Goal: Task Accomplishment & Management: Use online tool/utility

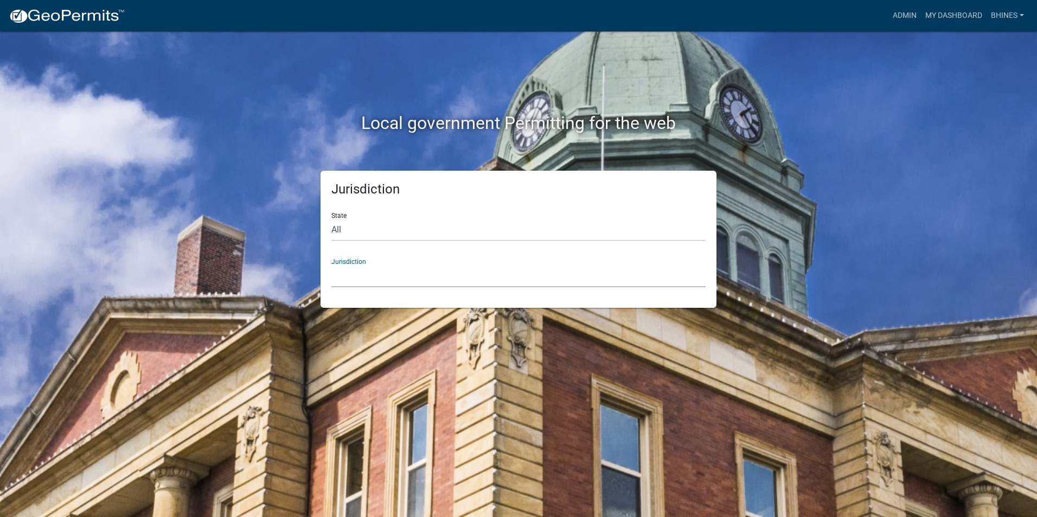
drag, startPoint x: 574, startPoint y: 275, endPoint x: 565, endPoint y: 280, distance: 10.7
click at [574, 275] on select "[GEOGRAPHIC_DATA], [US_STATE] [GEOGRAPHIC_DATA], [US_STATE][PERSON_NAME][GEOGRA…" at bounding box center [518, 276] width 374 height 22
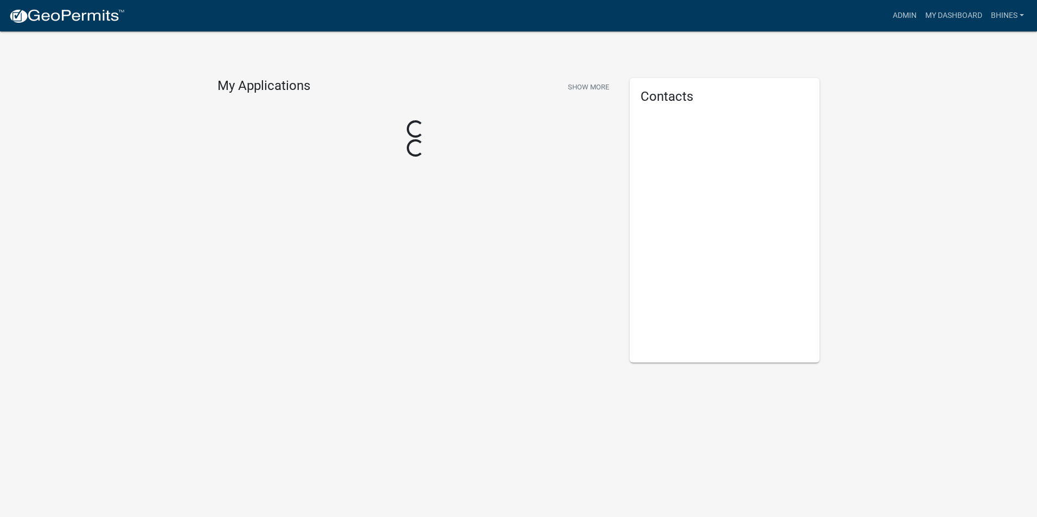
click at [380, 206] on div "My Applications Show More Loading... Loading..." at bounding box center [415, 220] width 412 height 285
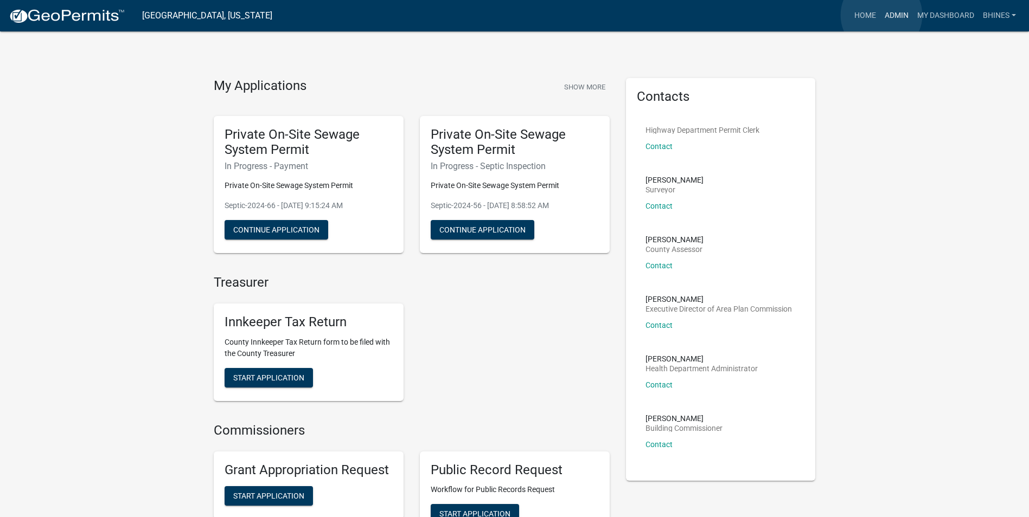
click at [881, 15] on link "Admin" at bounding box center [896, 15] width 33 height 21
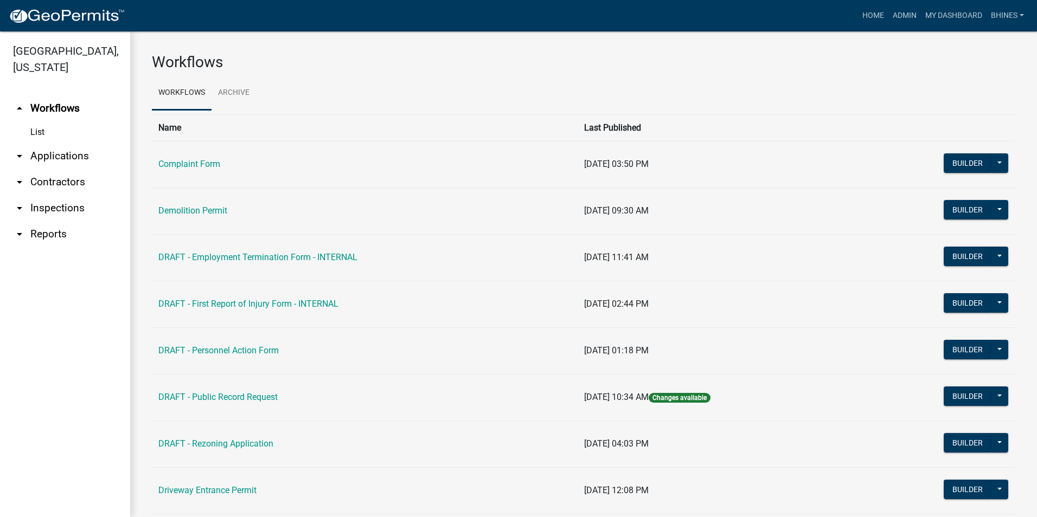
click at [43, 155] on link "arrow_drop_down Applications" at bounding box center [65, 156] width 130 height 26
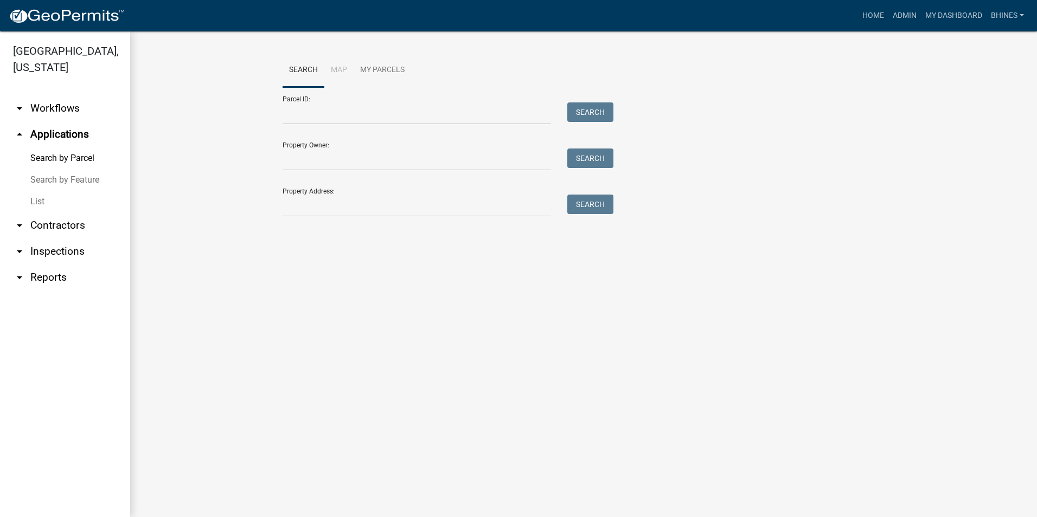
click at [41, 201] on link "List" at bounding box center [65, 202] width 130 height 22
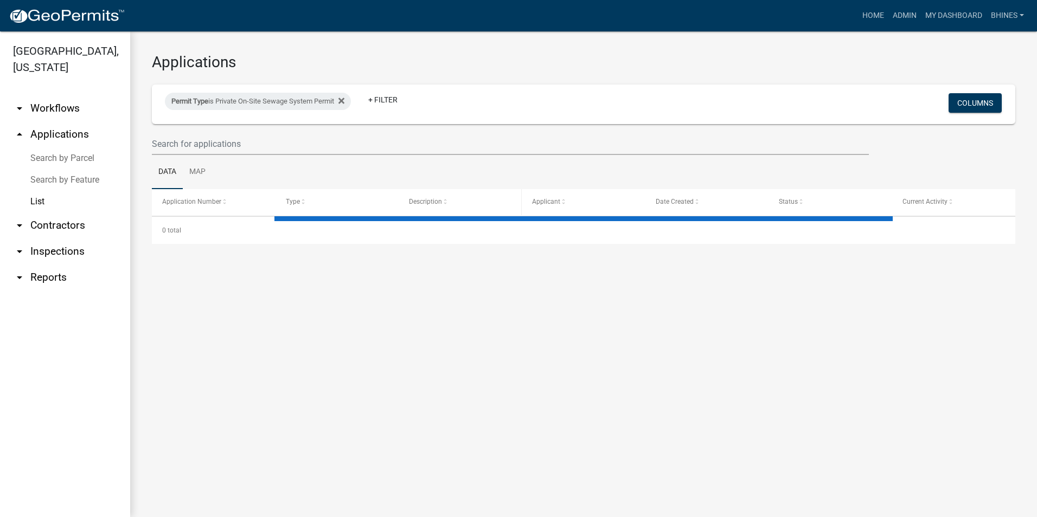
select select "3: 100"
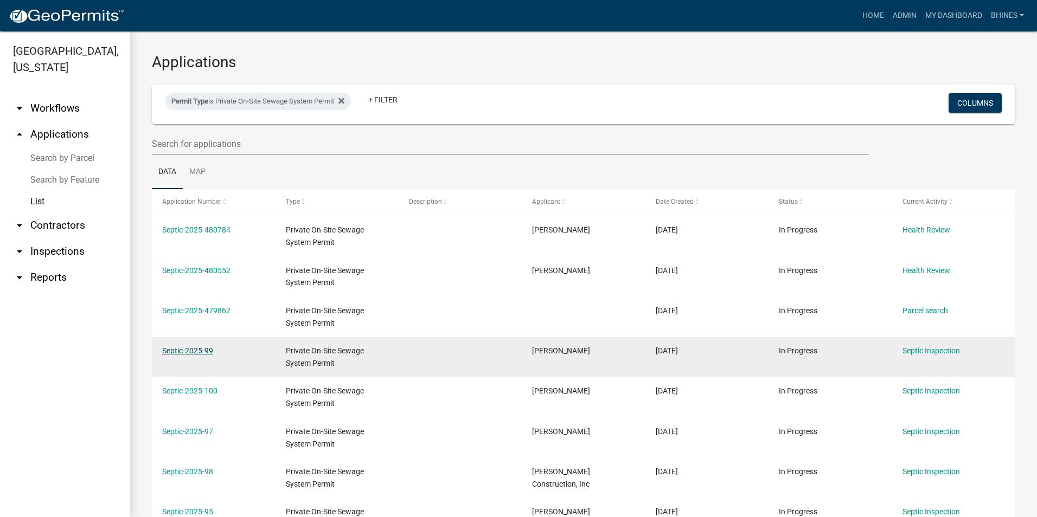
click at [206, 348] on link "Septic-2025-99" at bounding box center [187, 351] width 51 height 9
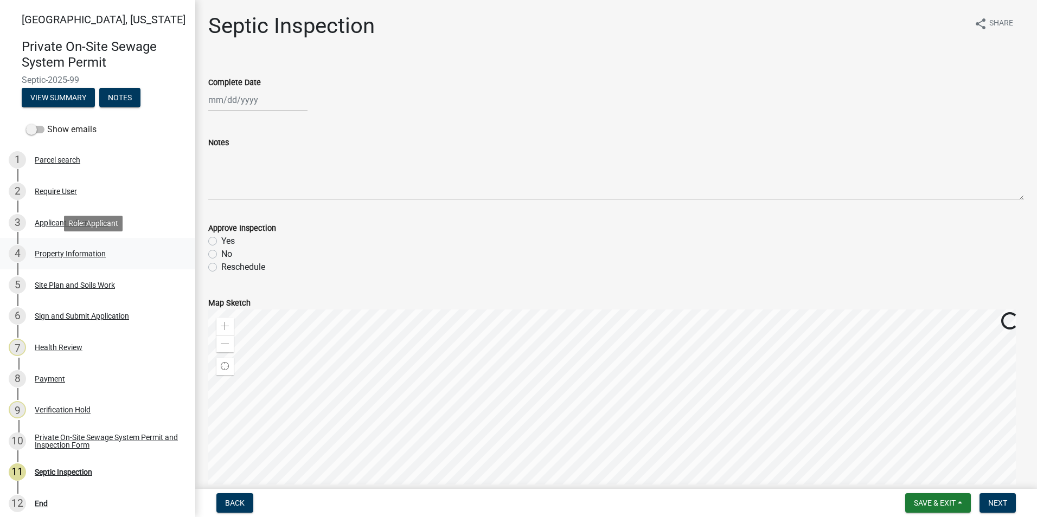
click at [80, 248] on div "4 Property Information" at bounding box center [93, 253] width 169 height 17
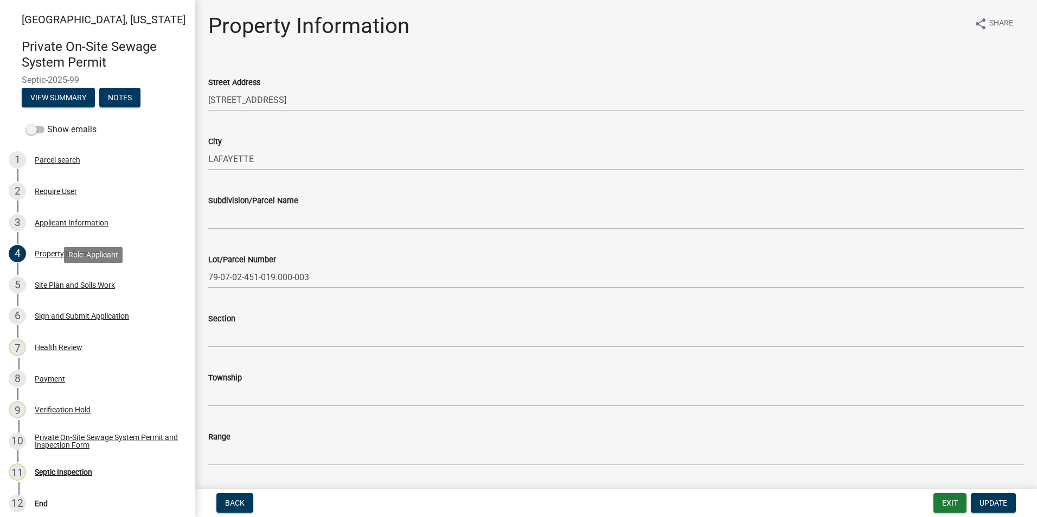
click at [108, 280] on div "5 Site Plan and Soils Work" at bounding box center [93, 285] width 169 height 17
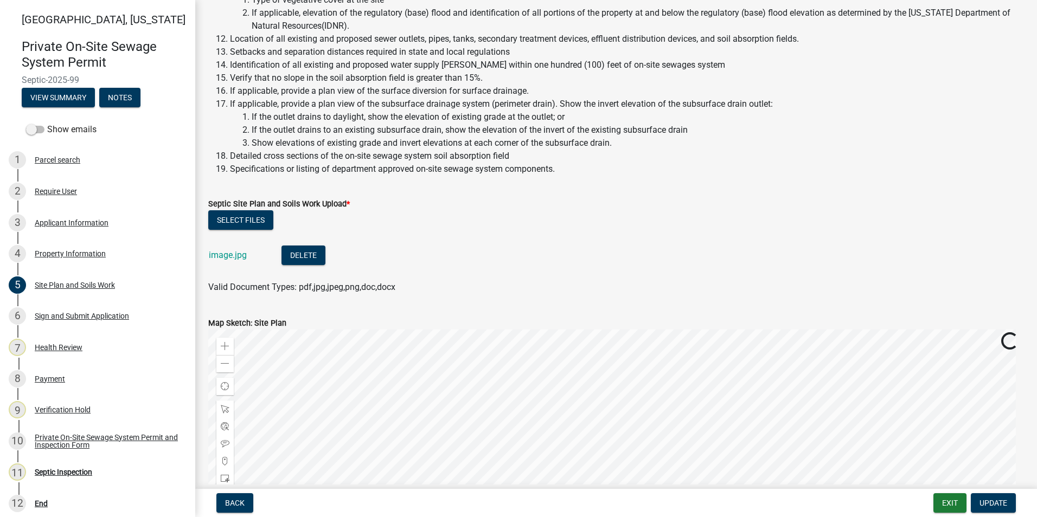
scroll to position [325, 0]
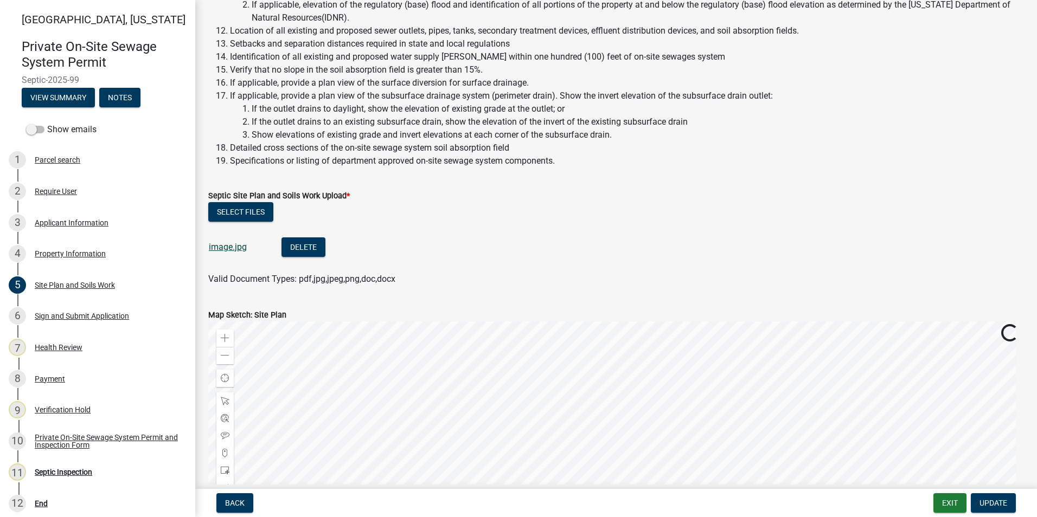
click at [234, 249] on link "image.jpg" at bounding box center [228, 247] width 38 height 10
